Goal: Navigation & Orientation: Find specific page/section

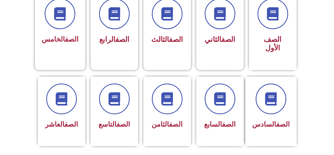
scroll to position [156, 0]
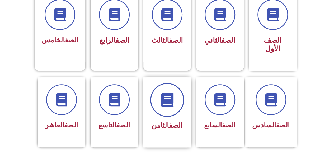
click at [179, 93] on span at bounding box center [167, 100] width 34 height 34
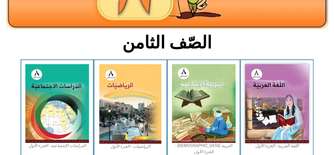
scroll to position [111, 0]
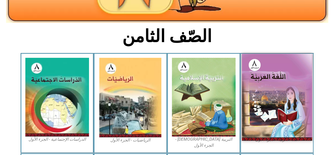
click at [272, 74] on img at bounding box center [277, 97] width 70 height 86
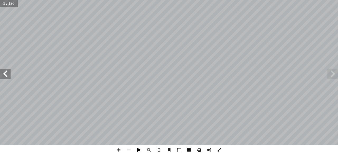
click at [138, 148] on span at bounding box center [139, 150] width 10 height 10
click at [3, 74] on span at bounding box center [5, 73] width 11 height 11
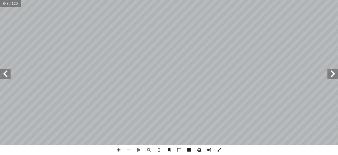
click at [3, 74] on span at bounding box center [5, 73] width 11 height 11
click at [117, 148] on span at bounding box center [119, 150] width 10 height 10
click at [128, 150] on span at bounding box center [129, 150] width 10 height 10
click at [121, 147] on span at bounding box center [119, 150] width 10 height 10
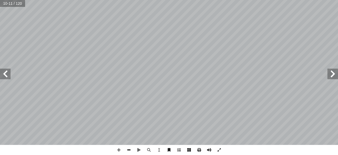
click at [128, 147] on span at bounding box center [129, 150] width 10 height 10
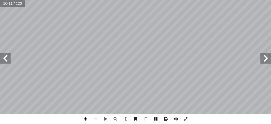
click at [85, 121] on span at bounding box center [85, 119] width 10 height 10
click at [96, 119] on span at bounding box center [95, 119] width 10 height 10
click at [138, 119] on span at bounding box center [135, 119] width 10 height 10
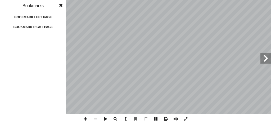
click at [264, 62] on span at bounding box center [265, 58] width 11 height 11
click at [60, 7] on span at bounding box center [61, 5] width 10 height 11
